Goal: Check status

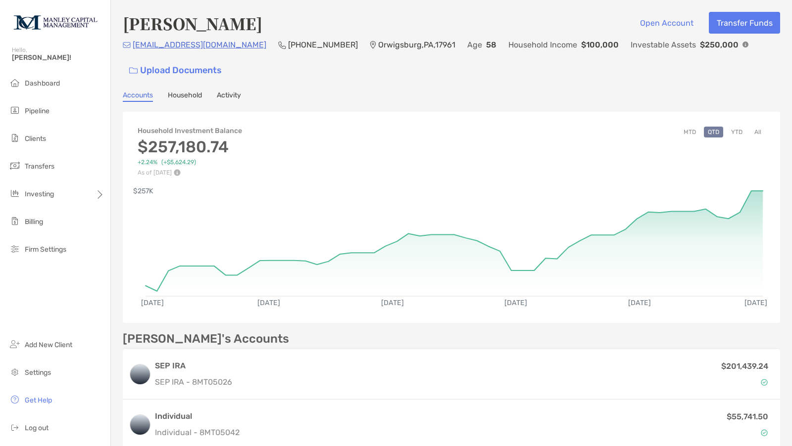
click at [683, 131] on button "MTD" at bounding box center [689, 132] width 20 height 11
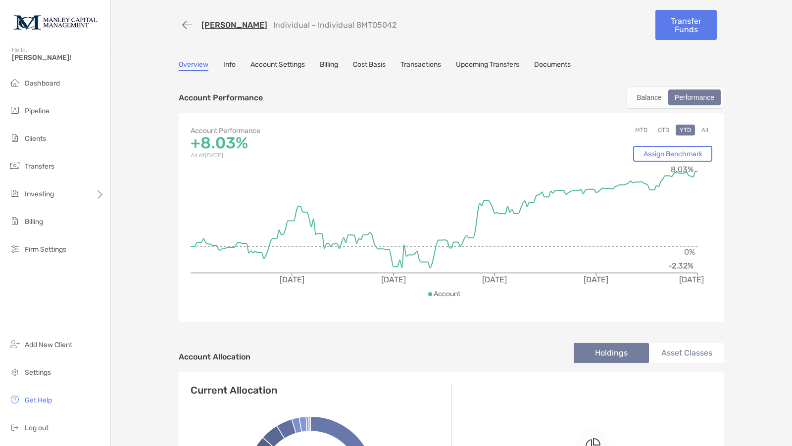
click at [634, 127] on button "MTD" at bounding box center [641, 130] width 20 height 11
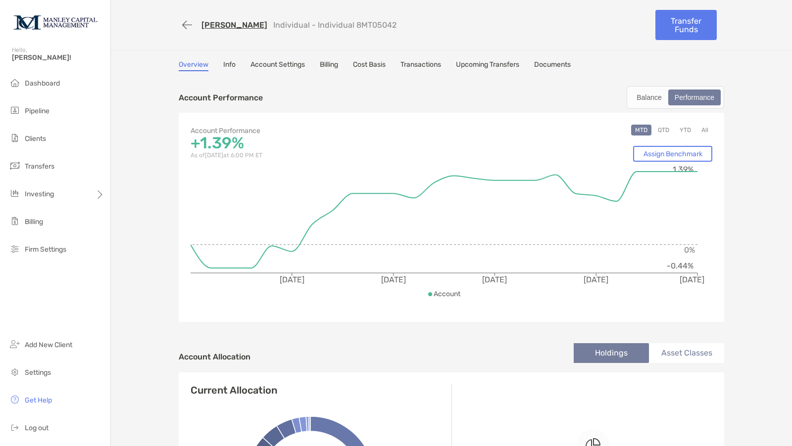
click at [660, 128] on button "QTD" at bounding box center [663, 130] width 19 height 11
